Goal: Transaction & Acquisition: Obtain resource

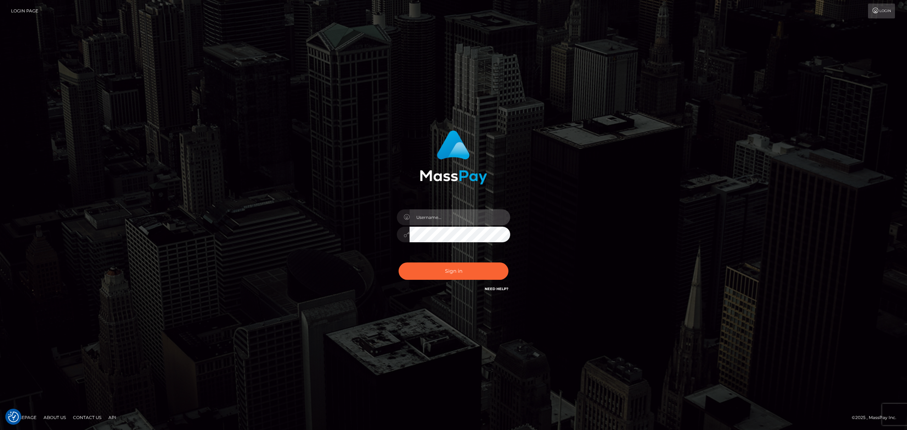
click at [433, 219] on input "text" at bounding box center [460, 217] width 101 height 16
type input "Eric"
click at [475, 276] on button "Sign in" at bounding box center [454, 271] width 110 height 17
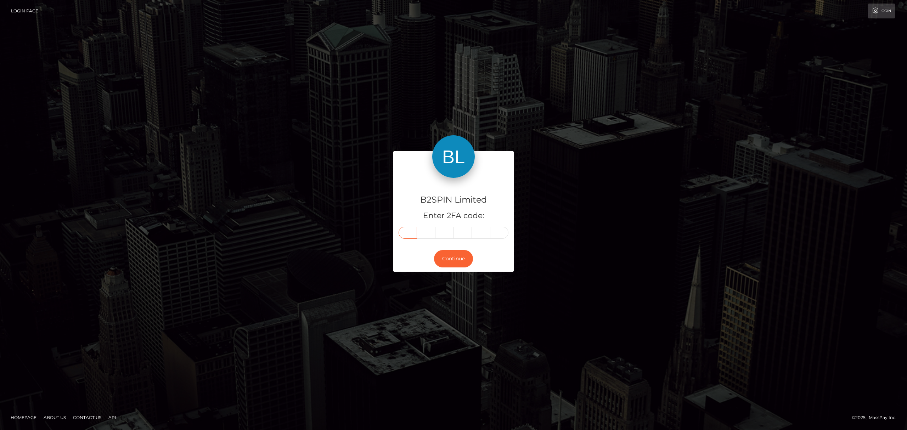
click at [407, 236] on input "text" at bounding box center [408, 233] width 18 height 12
paste input "2"
type input "2"
type input "3"
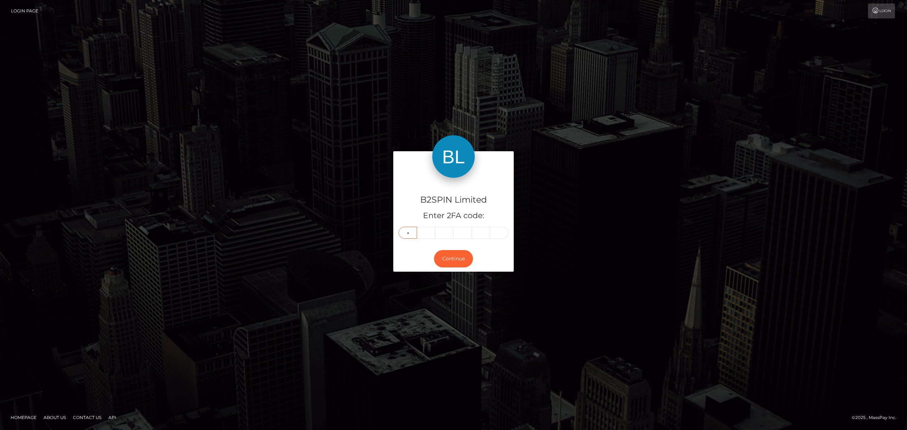
type input "8"
type input "2"
type input "8"
click at [464, 258] on button "Continue" at bounding box center [453, 258] width 39 height 17
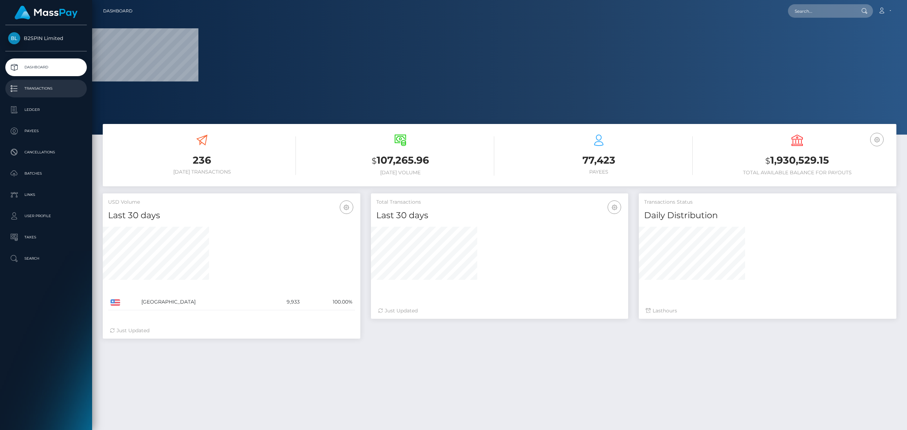
click at [21, 85] on p "Transactions" at bounding box center [46, 88] width 76 height 11
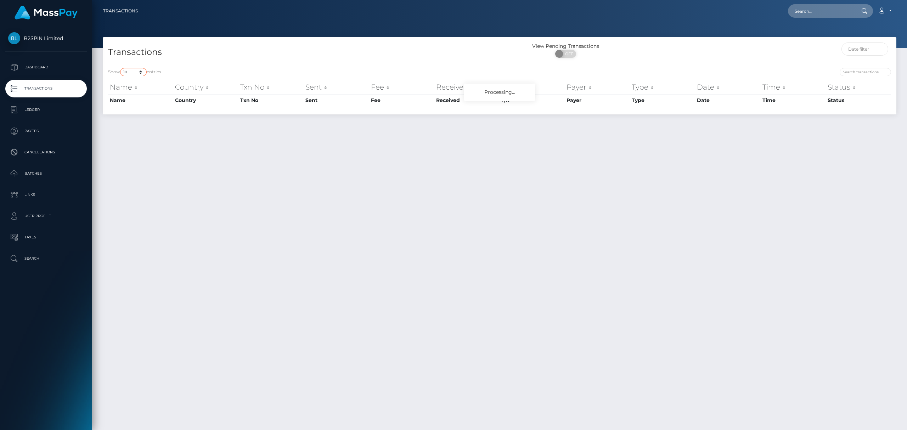
click at [132, 71] on select "10 25 50 100 250 500 1,000 3,500" at bounding box center [133, 72] width 27 height 8
select select "3500"
click at [121, 68] on select "10 25 50 100 250 500 1,000 3,500" at bounding box center [133, 72] width 27 height 8
click at [568, 55] on span "OFF" at bounding box center [568, 54] width 18 height 8
checkbox input "true"
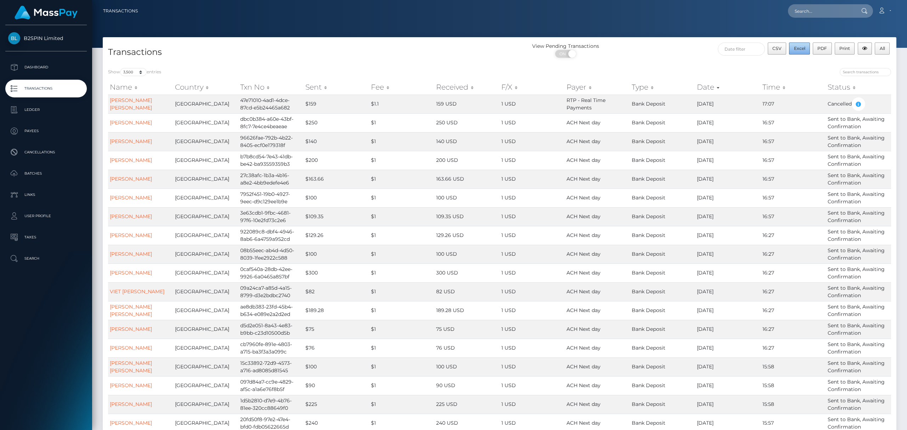
click at [795, 49] on span "Excel" at bounding box center [799, 48] width 11 height 5
